Goal: Task Accomplishment & Management: Manage account settings

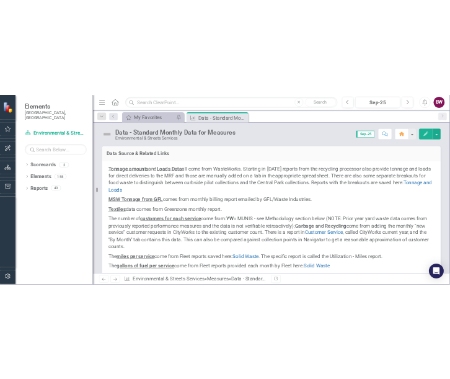
scroll to position [627, 0]
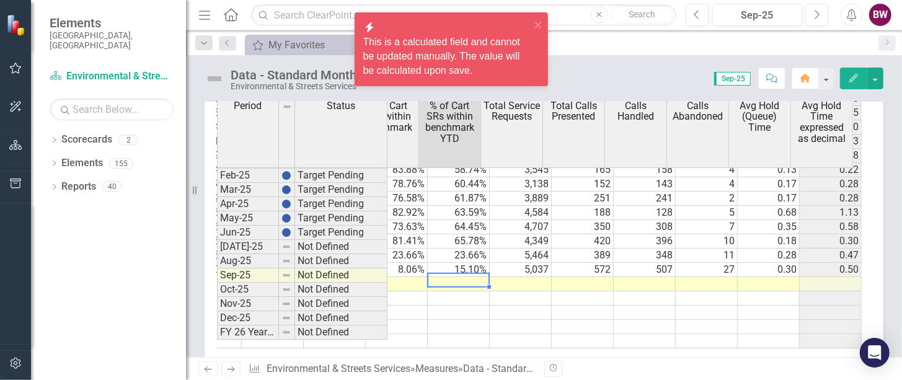
click at [434, 291] on td at bounding box center [459, 284] width 62 height 14
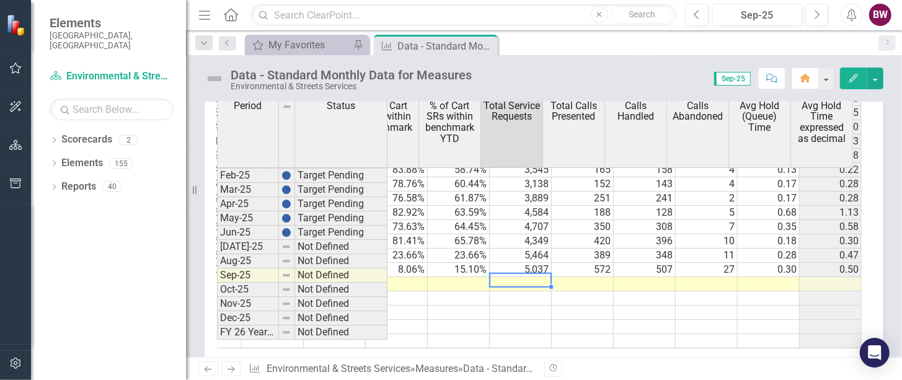
click at [507, 291] on td at bounding box center [521, 284] width 62 height 14
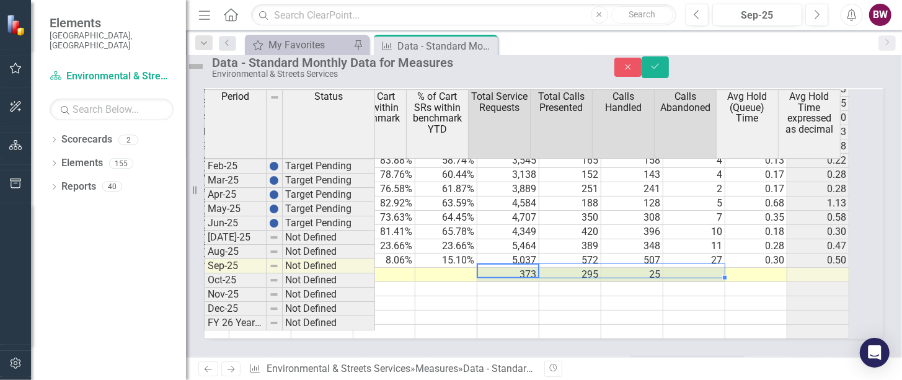
type textarea "373"
click at [633, 69] on icon "Close" at bounding box center [627, 67] width 11 height 9
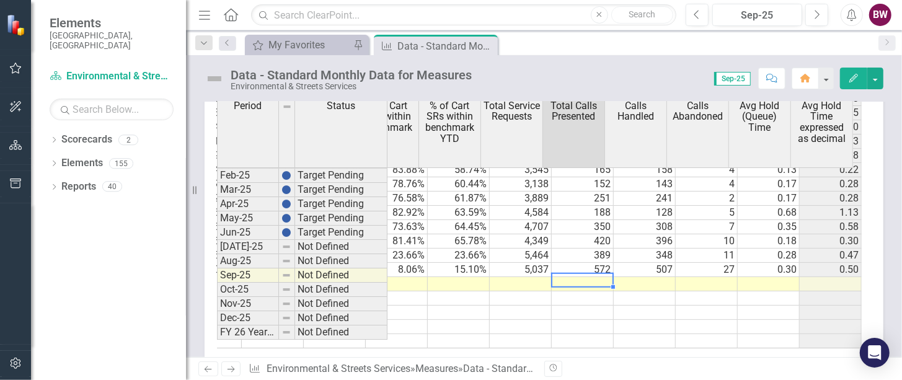
click at [568, 291] on td at bounding box center [583, 284] width 62 height 14
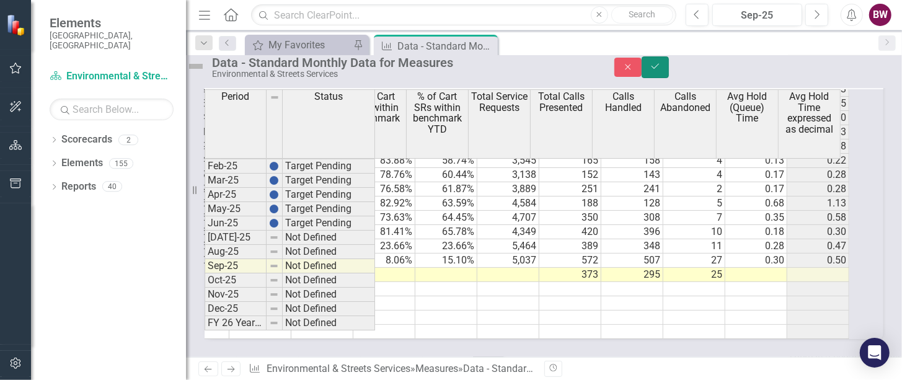
click at [661, 71] on icon "Save" at bounding box center [654, 66] width 11 height 9
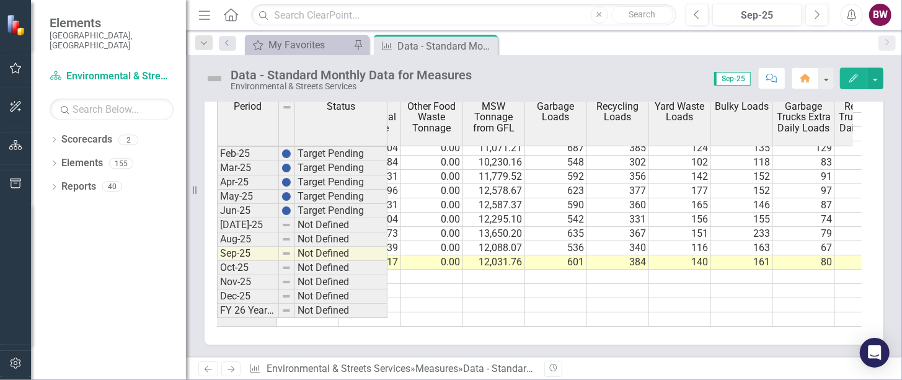
scroll to position [0, 590]
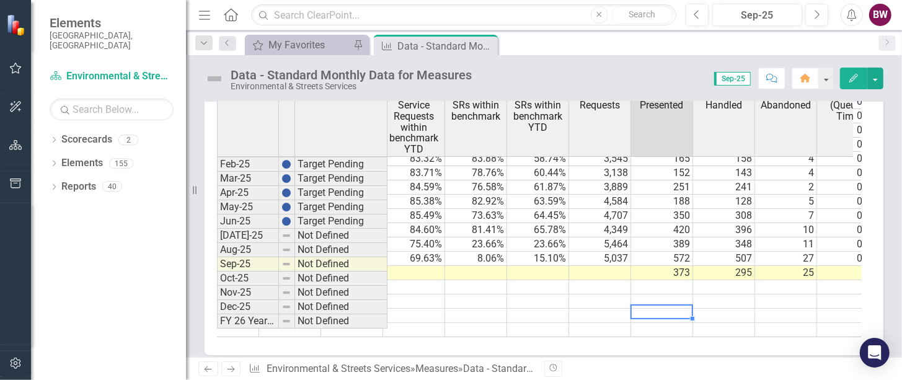
click at [682, 323] on tr at bounding box center [352, 316] width 1178 height 14
click at [832, 280] on td at bounding box center [848, 273] width 62 height 14
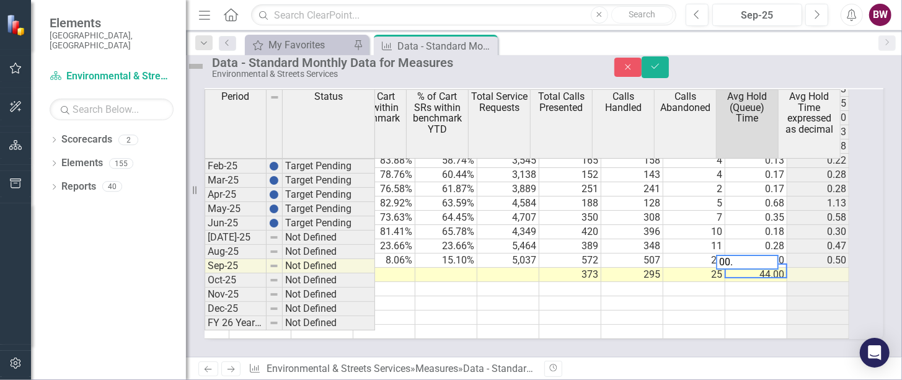
type textarea "00."
click at [759, 325] on tr at bounding box center [292, 317] width 1116 height 14
click at [778, 282] on td "0.00" at bounding box center [756, 275] width 62 height 14
type textarea ".44"
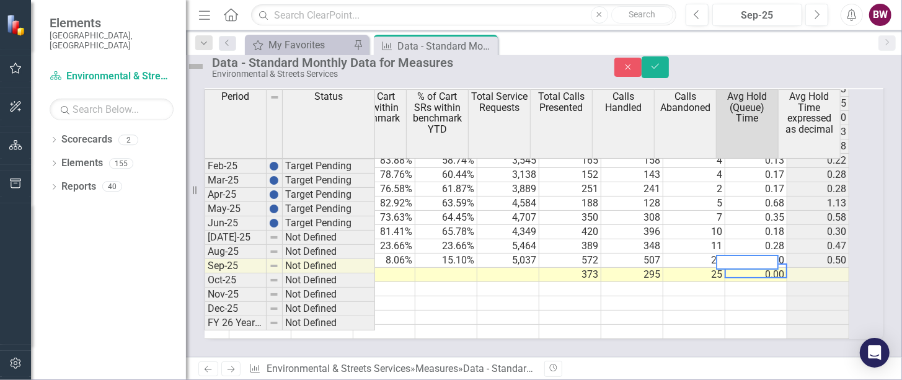
click at [759, 310] on td at bounding box center [756, 303] width 62 height 14
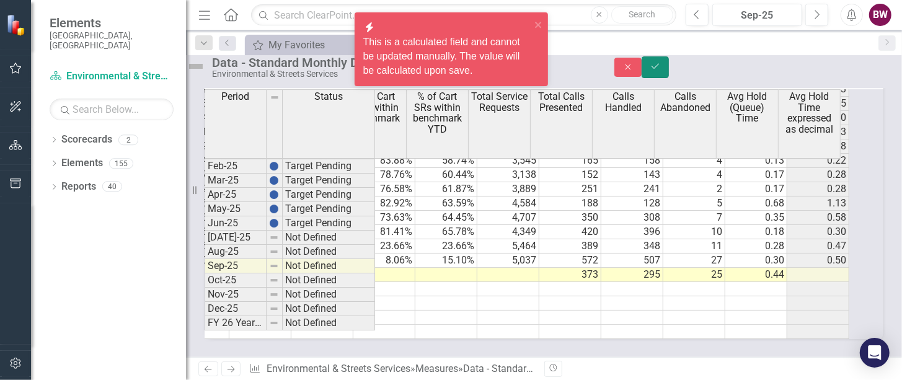
click at [661, 69] on icon "Save" at bounding box center [654, 66] width 11 height 9
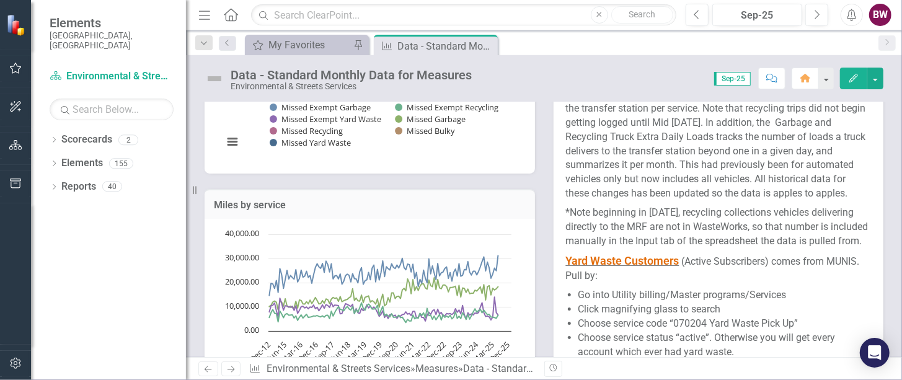
scroll to position [2801, 0]
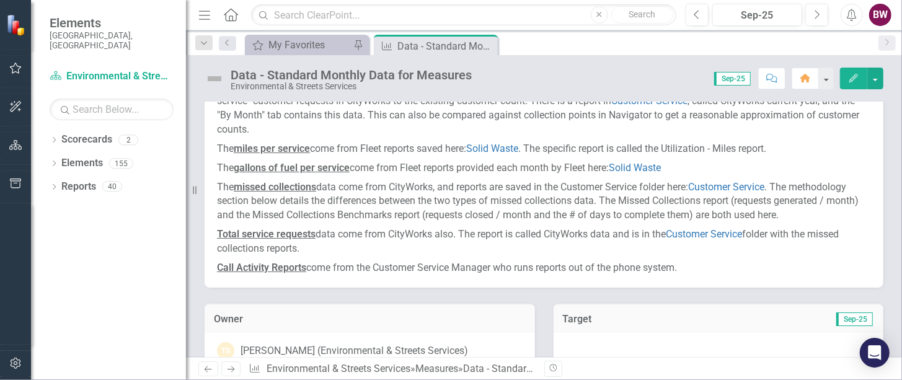
scroll to position [169, 0]
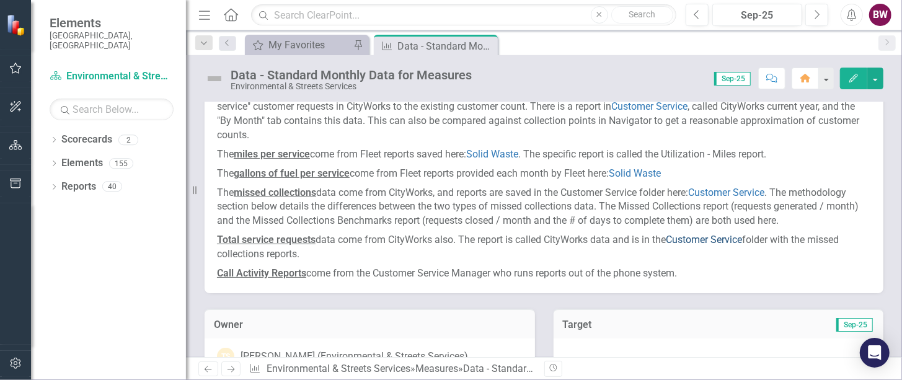
click at [720, 244] on link "Customer Service" at bounding box center [704, 240] width 76 height 12
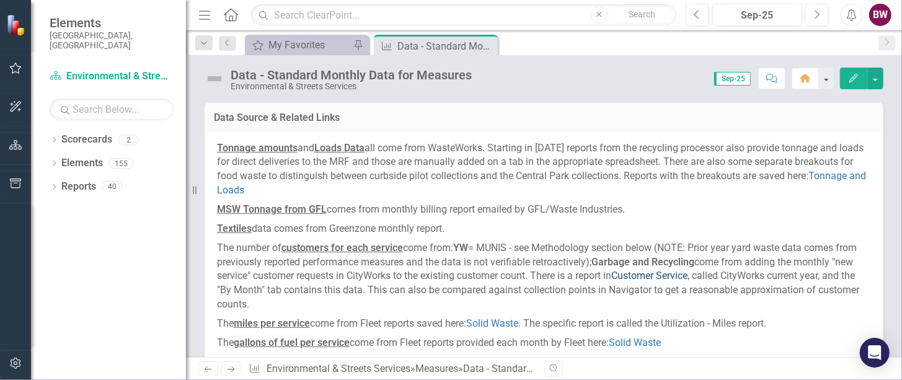
click at [667, 271] on link "Customer Service" at bounding box center [649, 276] width 76 height 12
click at [379, 378] on div "Previous Next Measure Environmental & Streets Services » Measures » Data - Stan…" at bounding box center [544, 368] width 716 height 23
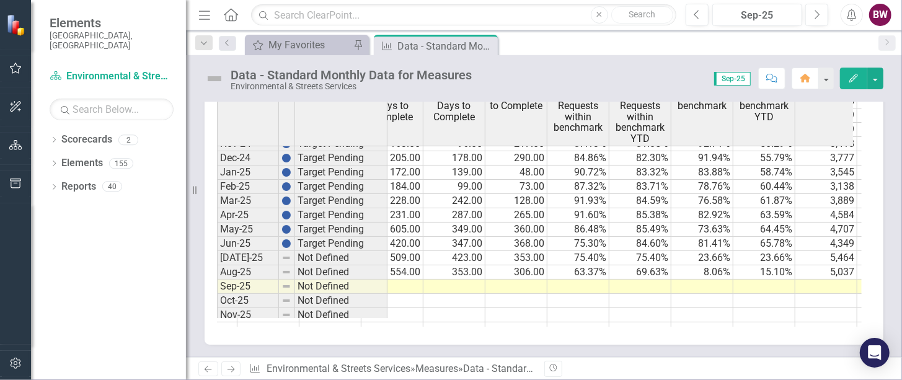
scroll to position [0, 2827]
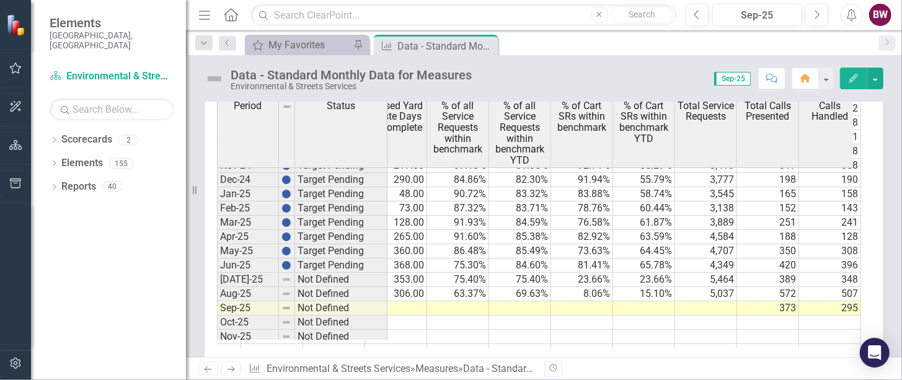
drag, startPoint x: 900, startPoint y: 369, endPoint x: 531, endPoint y: 84, distance: 466.6
click at [531, 84] on div "Score: N/A Sep-25 Completed Comment Home Edit" at bounding box center [680, 78] width 405 height 21
